Goal: Information Seeking & Learning: Find specific fact

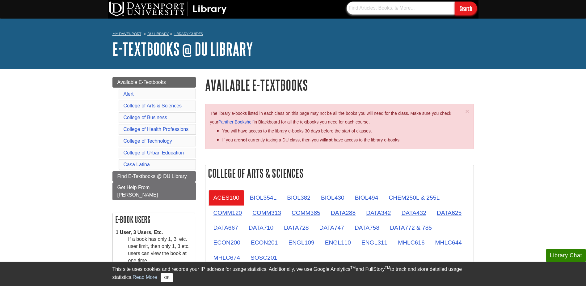
click at [389, 10] on input "text" at bounding box center [401, 8] width 108 height 13
click at [409, 9] on input "text" at bounding box center [401, 8] width 108 height 13
click at [394, 9] on input "text" at bounding box center [401, 8] width 108 height 13
type input "ISBN: 9780323754323"
click at [455, 2] on input "Search" at bounding box center [466, 8] width 22 height 13
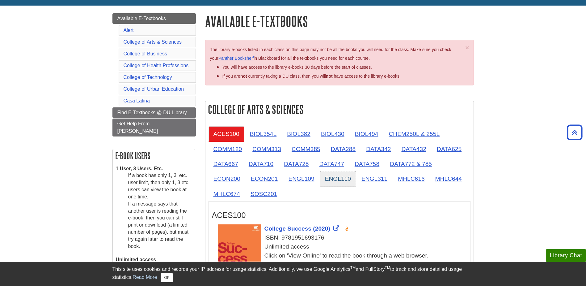
scroll to position [62, 0]
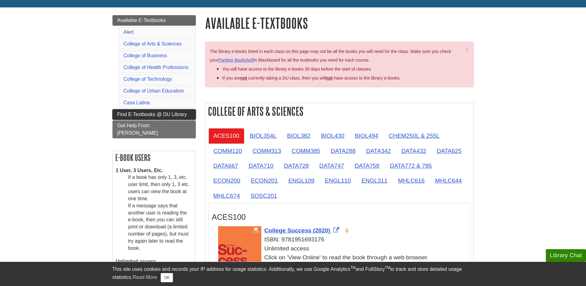
click at [150, 114] on span "Find E-Textbooks @ DU Library" at bounding box center [152, 114] width 70 height 5
click at [242, 58] on link "Panther Bookshelf" at bounding box center [235, 59] width 35 height 5
